Goal: Task Accomplishment & Management: Manage account settings

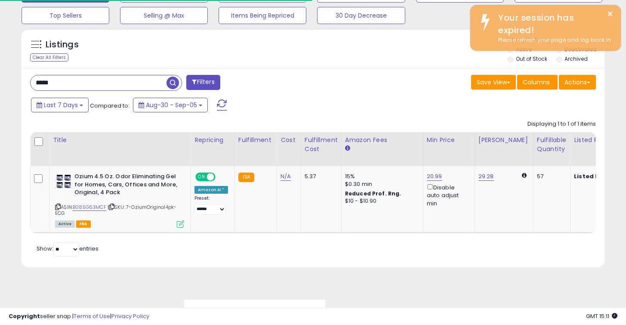
scroll to position [176, 337]
